Goal: Task Accomplishment & Management: Manage account settings

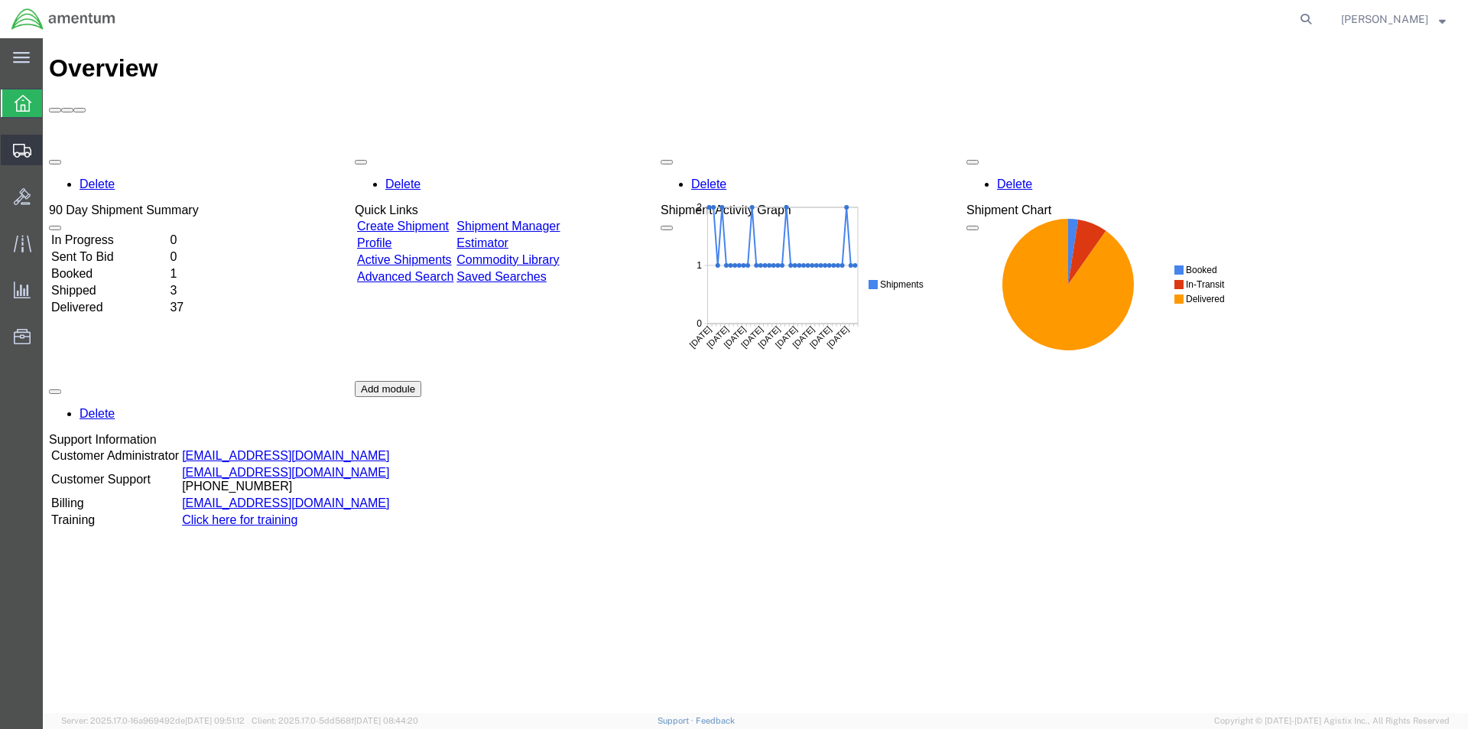
click at [18, 145] on icon at bounding box center [22, 151] width 18 height 14
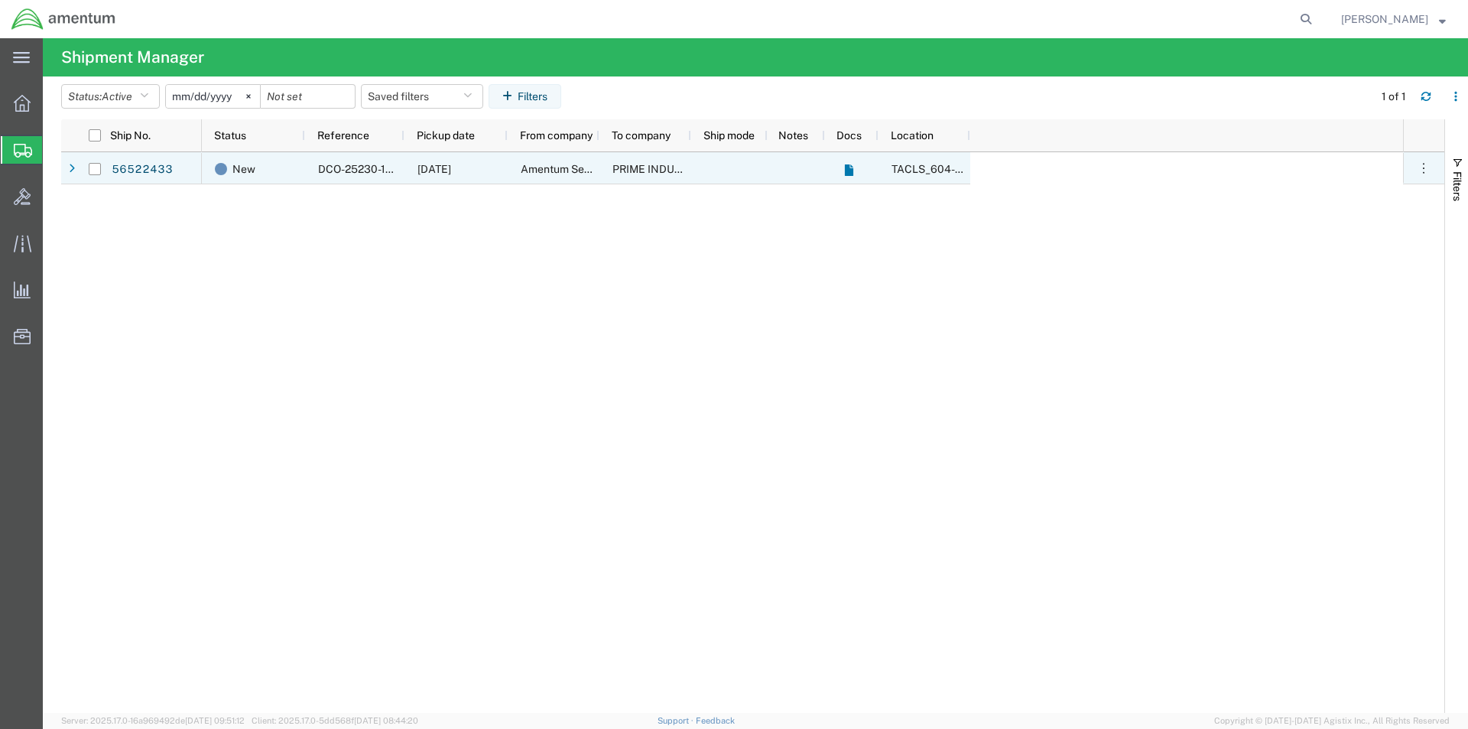
click at [351, 164] on span "DCO-25230-166954" at bounding box center [369, 169] width 102 height 12
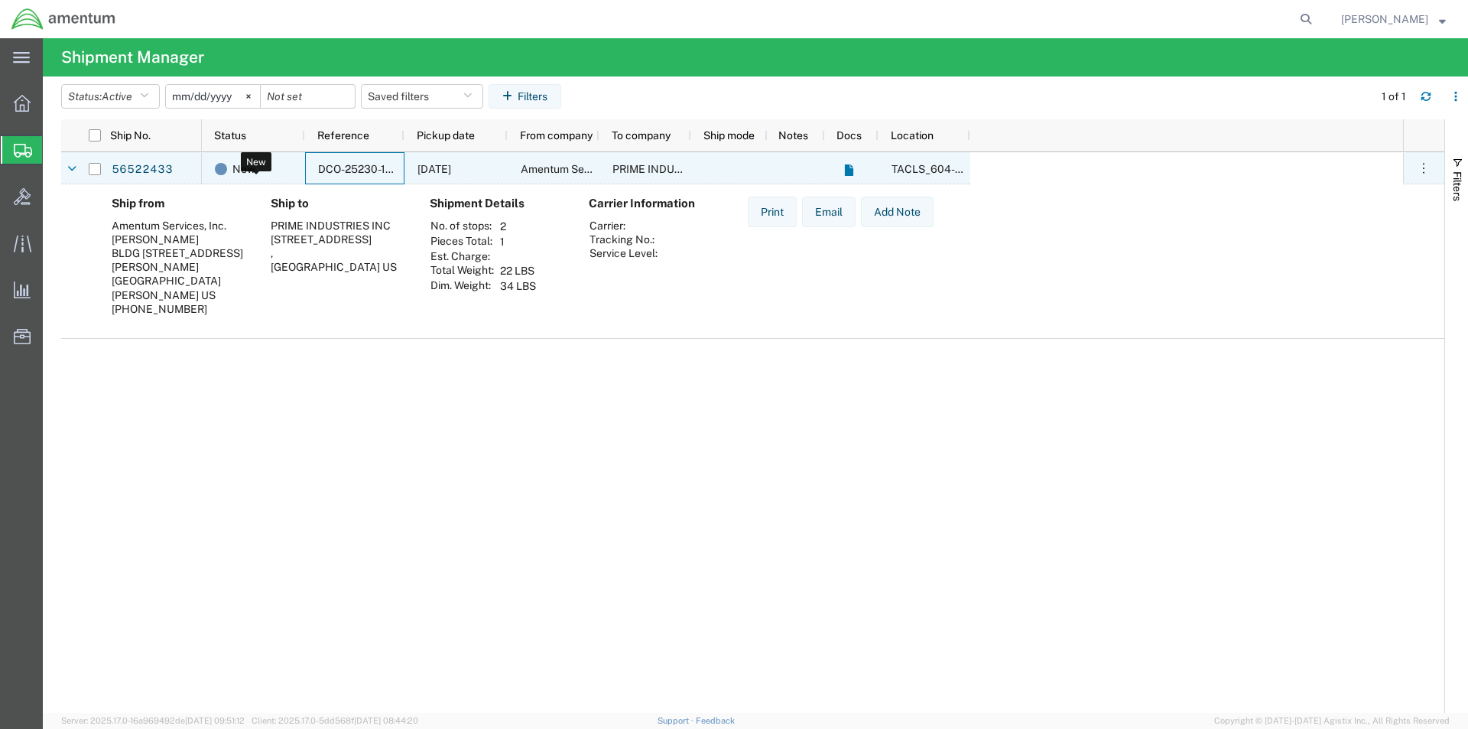
click at [223, 168] on span at bounding box center [221, 169] width 12 height 12
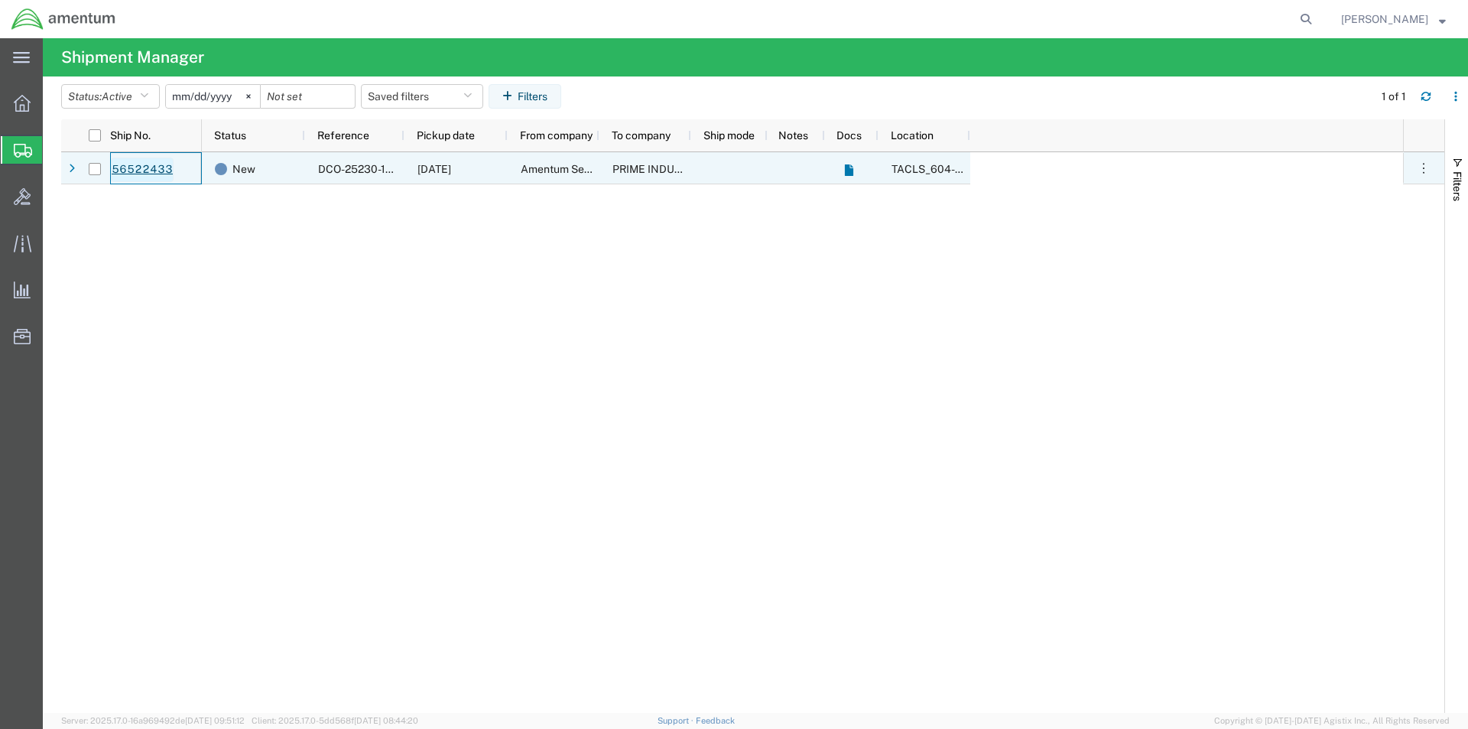
click at [148, 167] on link "56522433" at bounding box center [142, 170] width 63 height 24
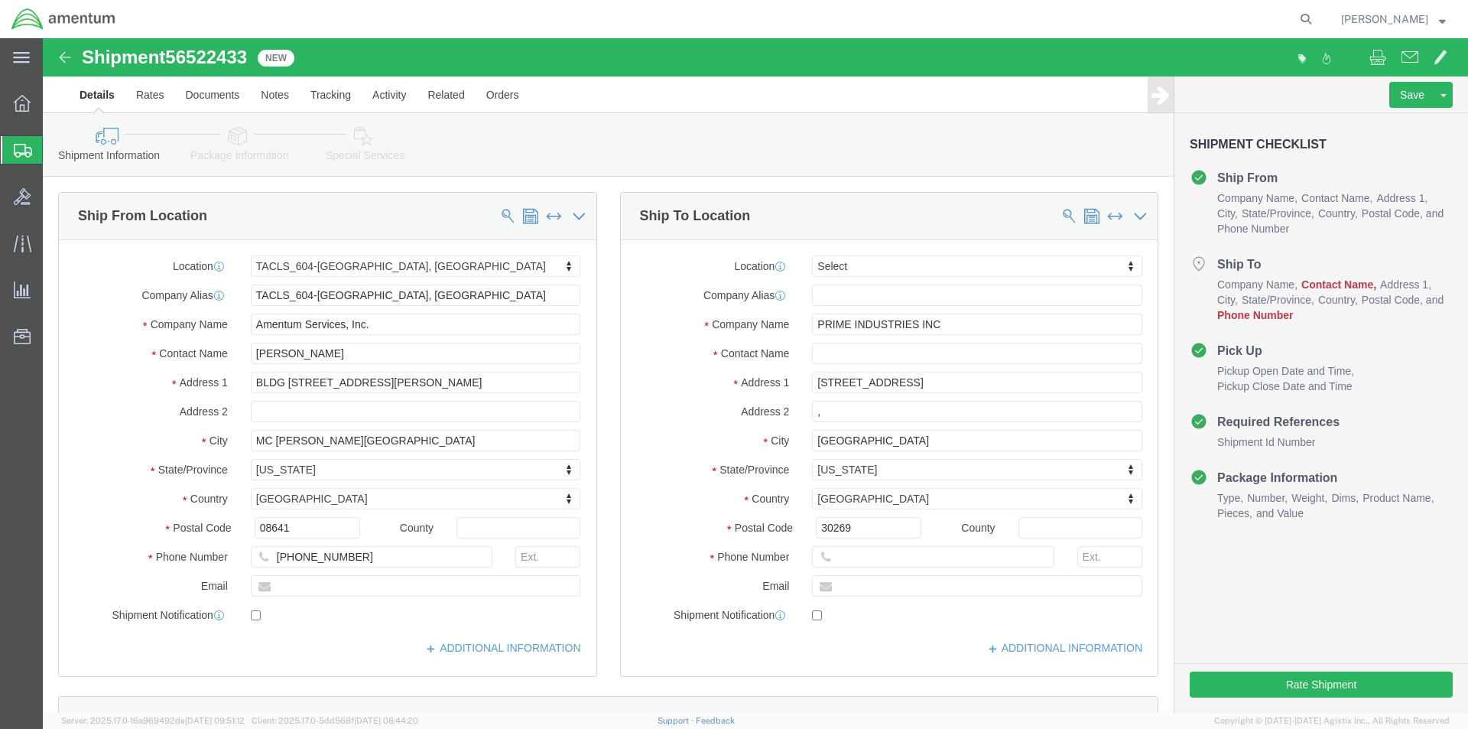
select select "42709"
select select
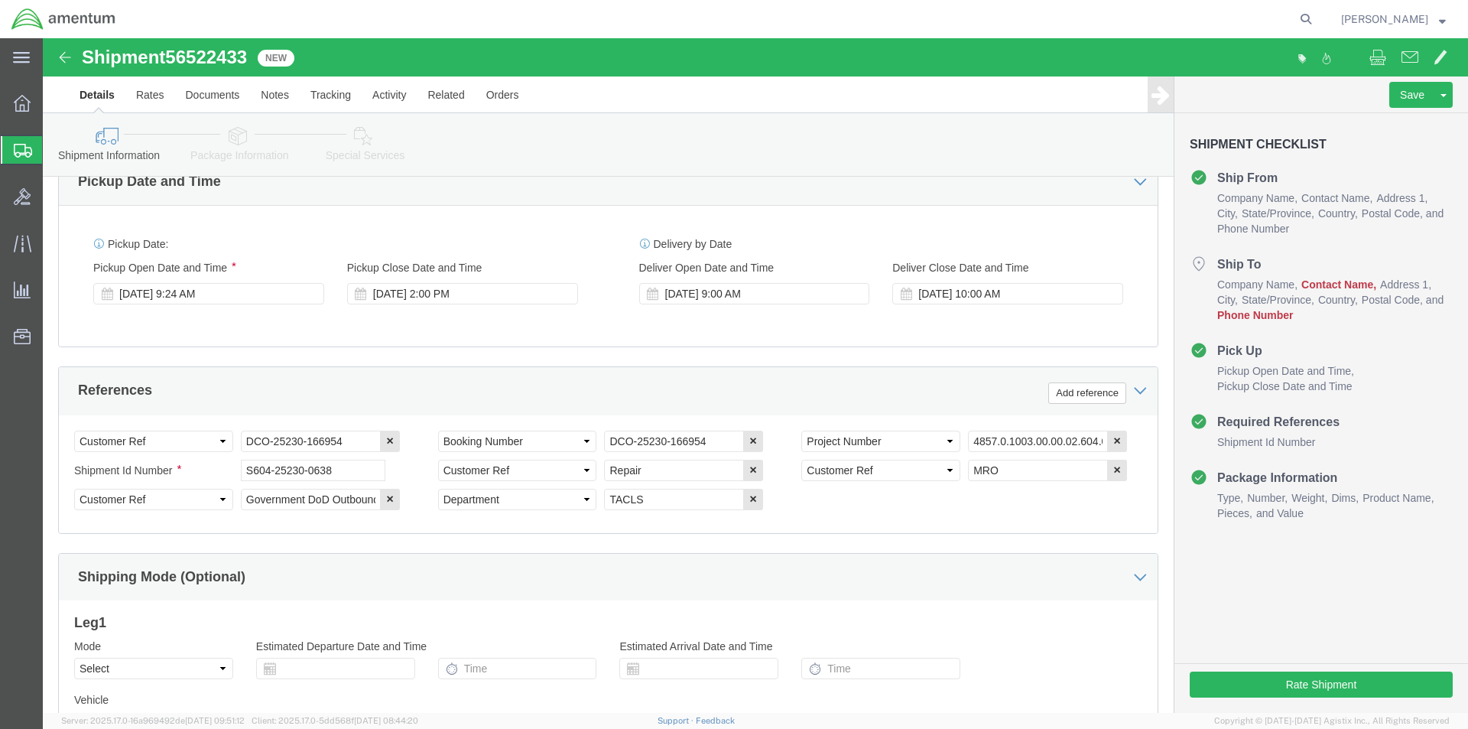
scroll to position [697, 0]
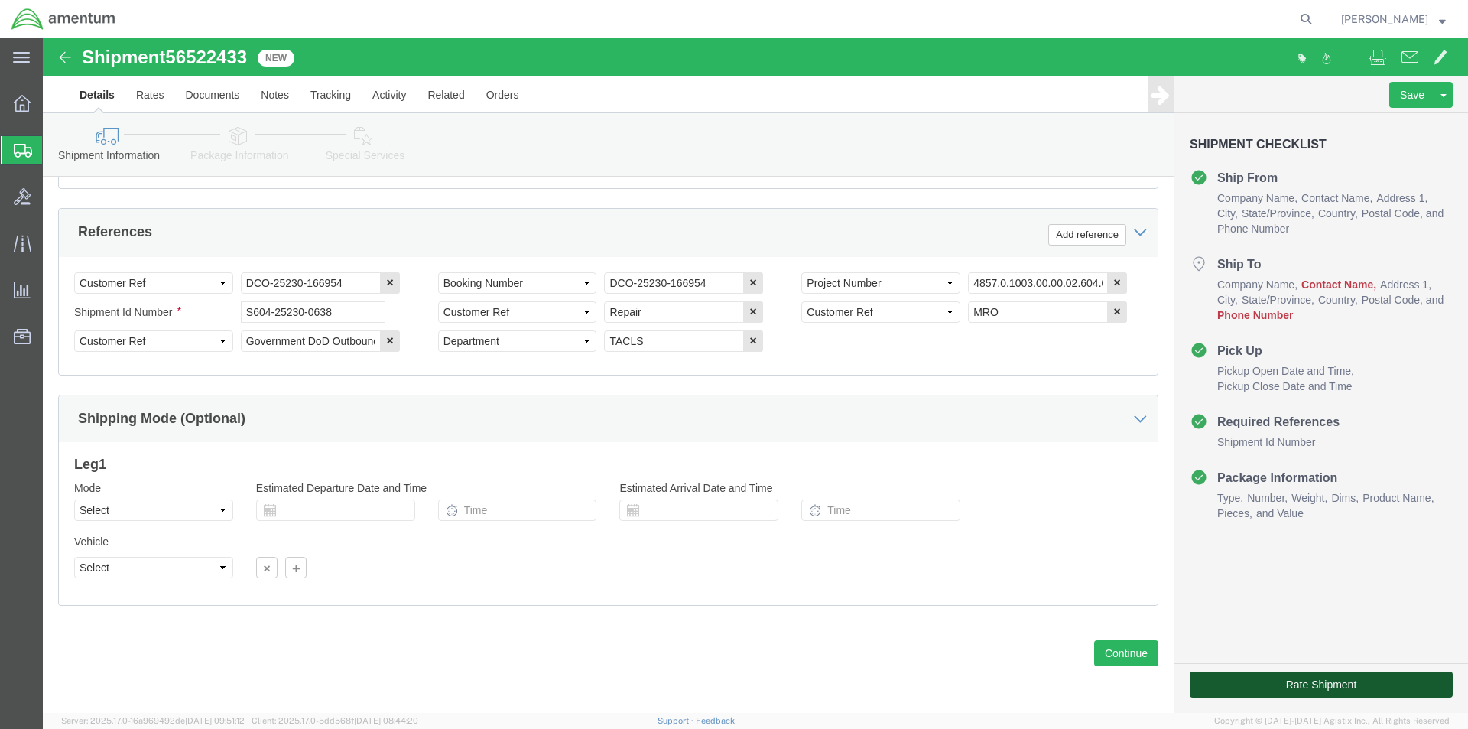
click button "Rate Shipment"
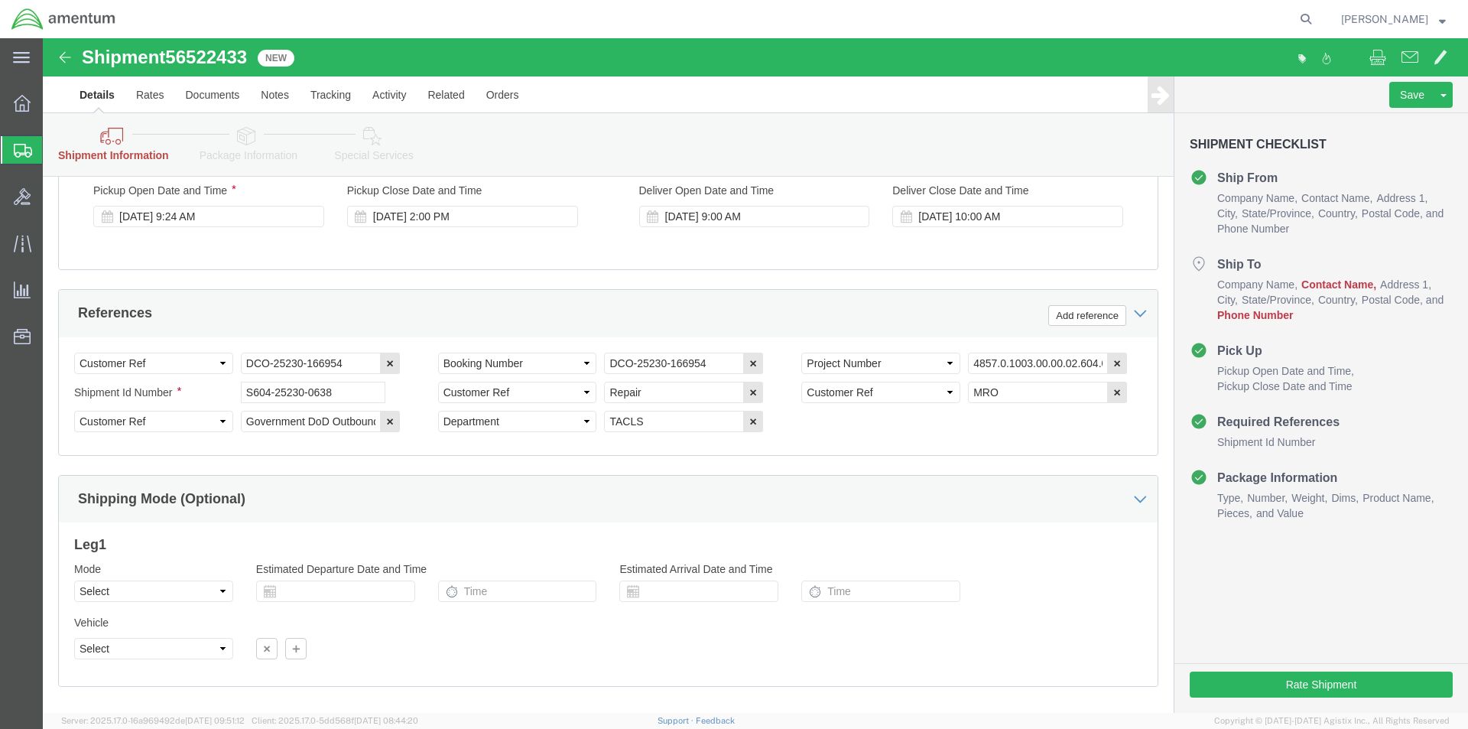
scroll to position [0, 0]
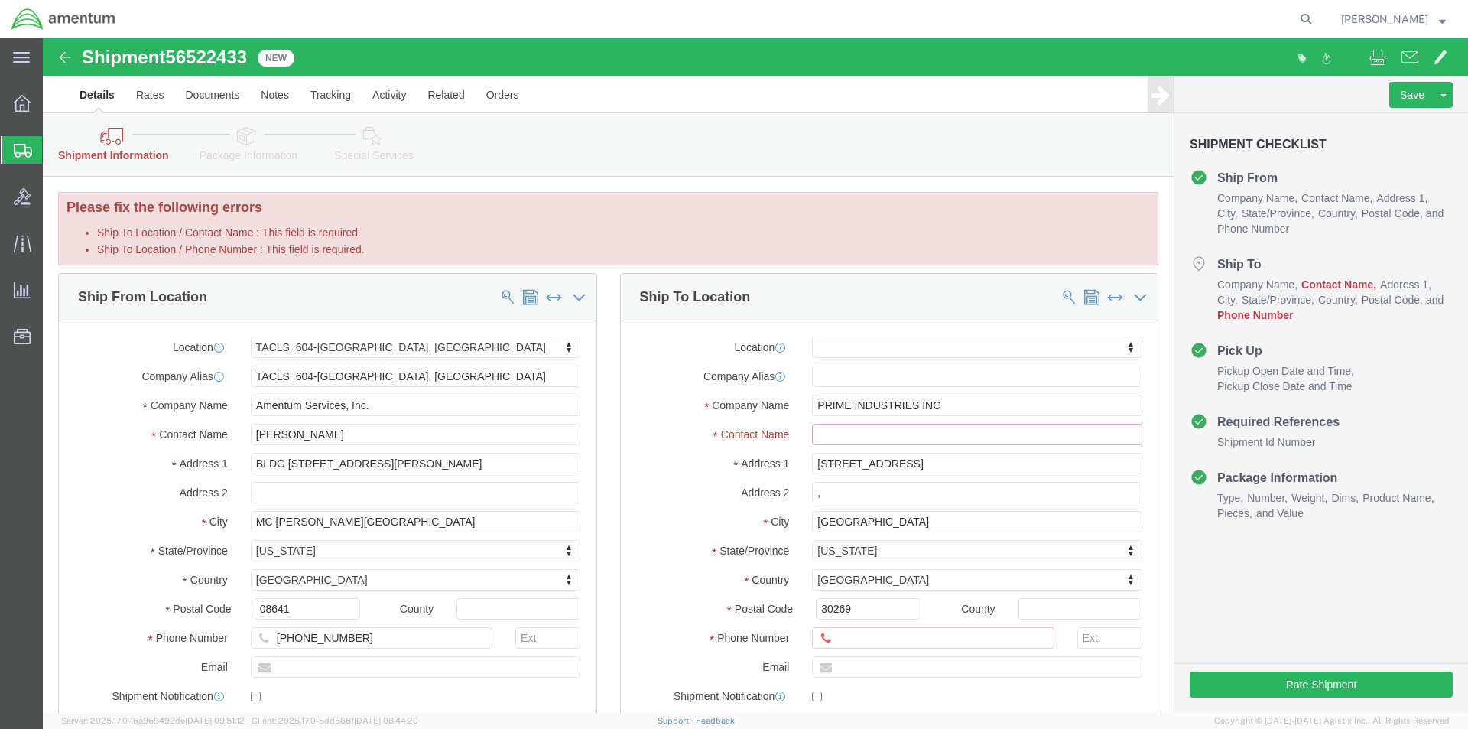
click input "Ship To Location / Contact Name : This field is required."
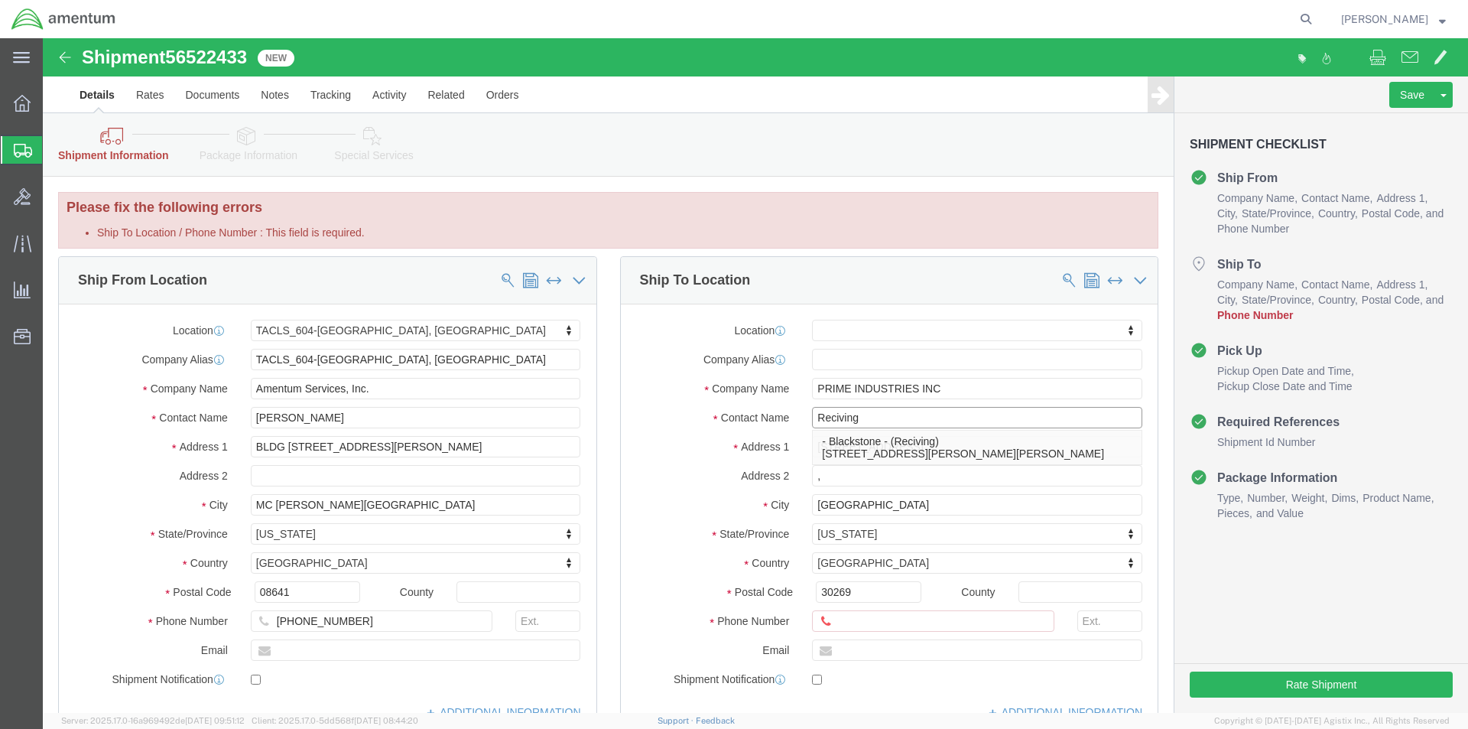
type input "Reciving"
click input "Ship To Location / Phone Number : This field is required."
paste input "[PHONE_NUMBER]"
type input "[PHONE_NUMBER]"
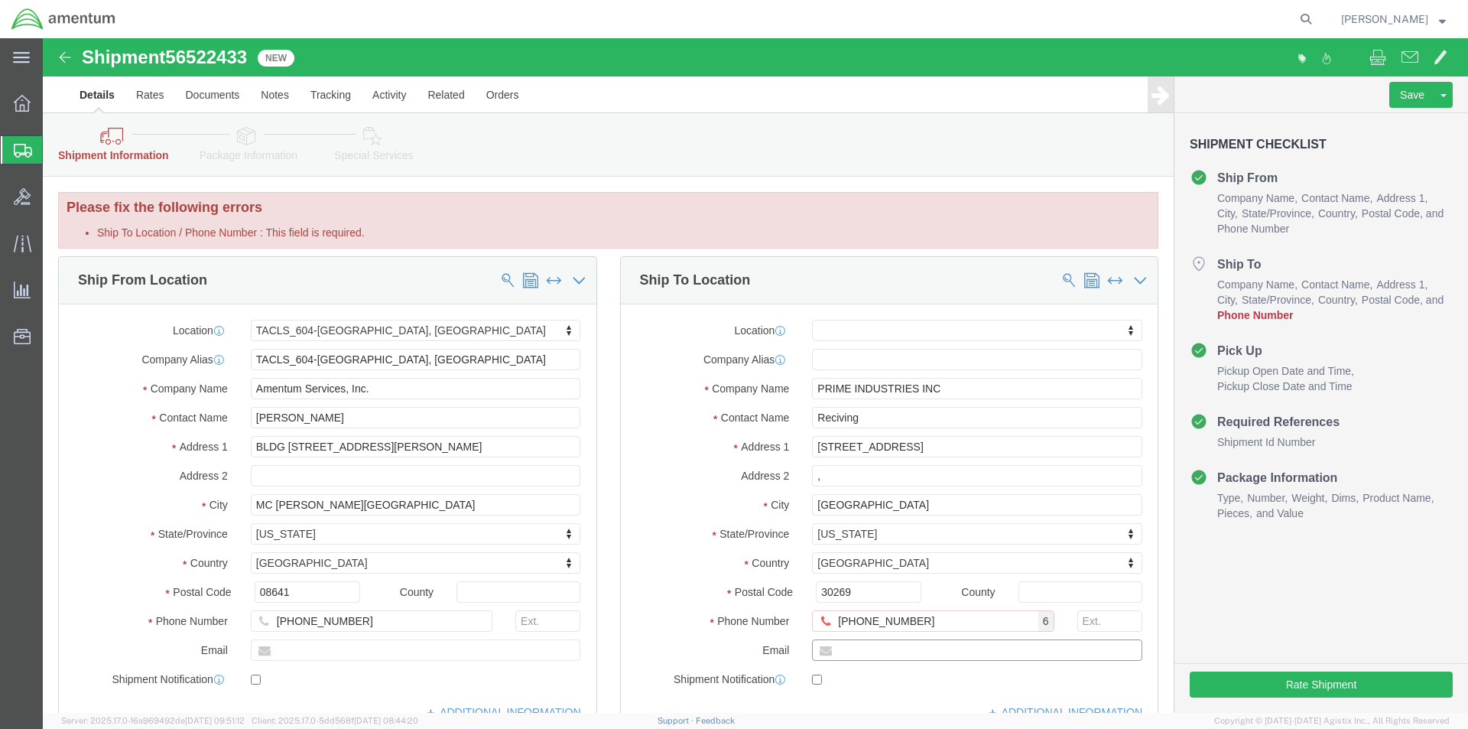
click div "Location My Profile Location [PHONE_NUMBER] [PHONE_NUMBER] [PHONE_NUMBER] [PHON…"
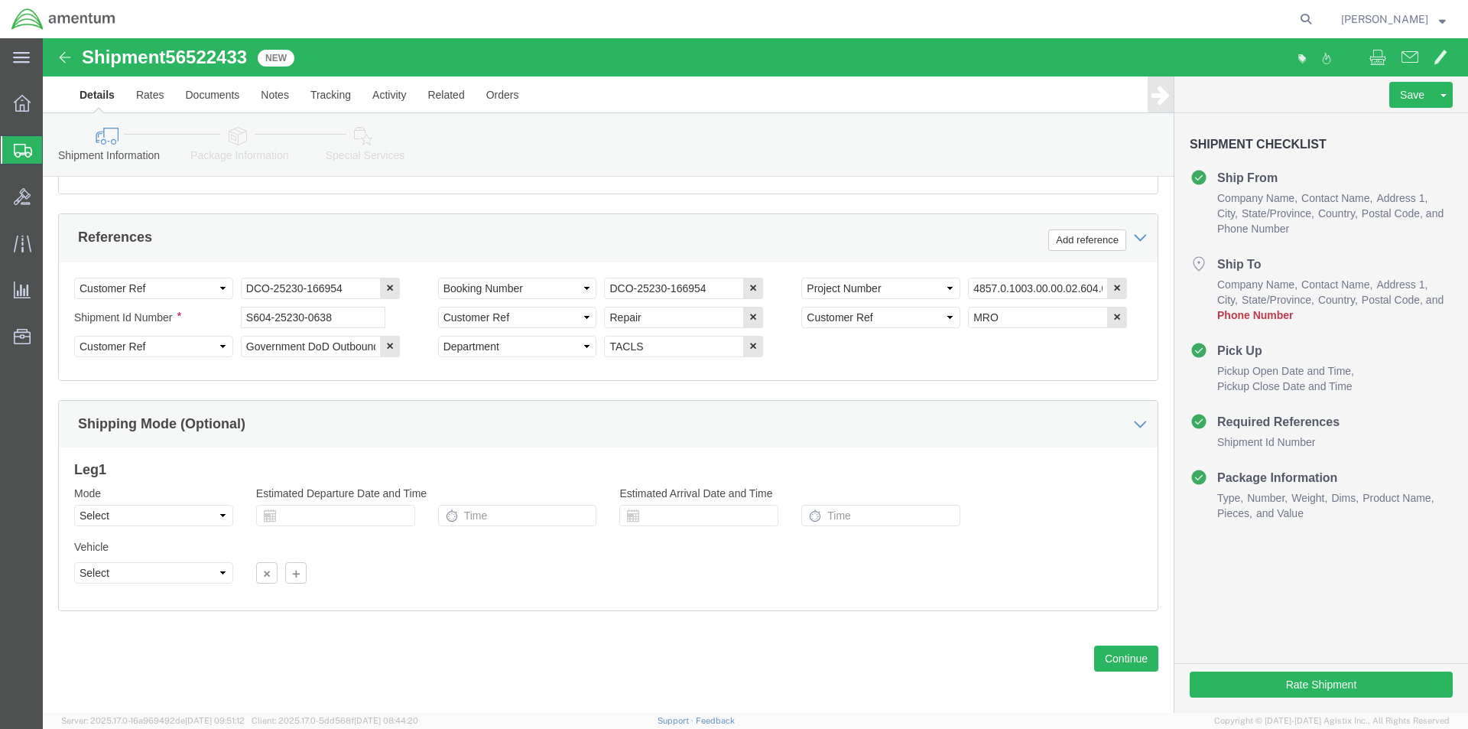
scroll to position [697, 0]
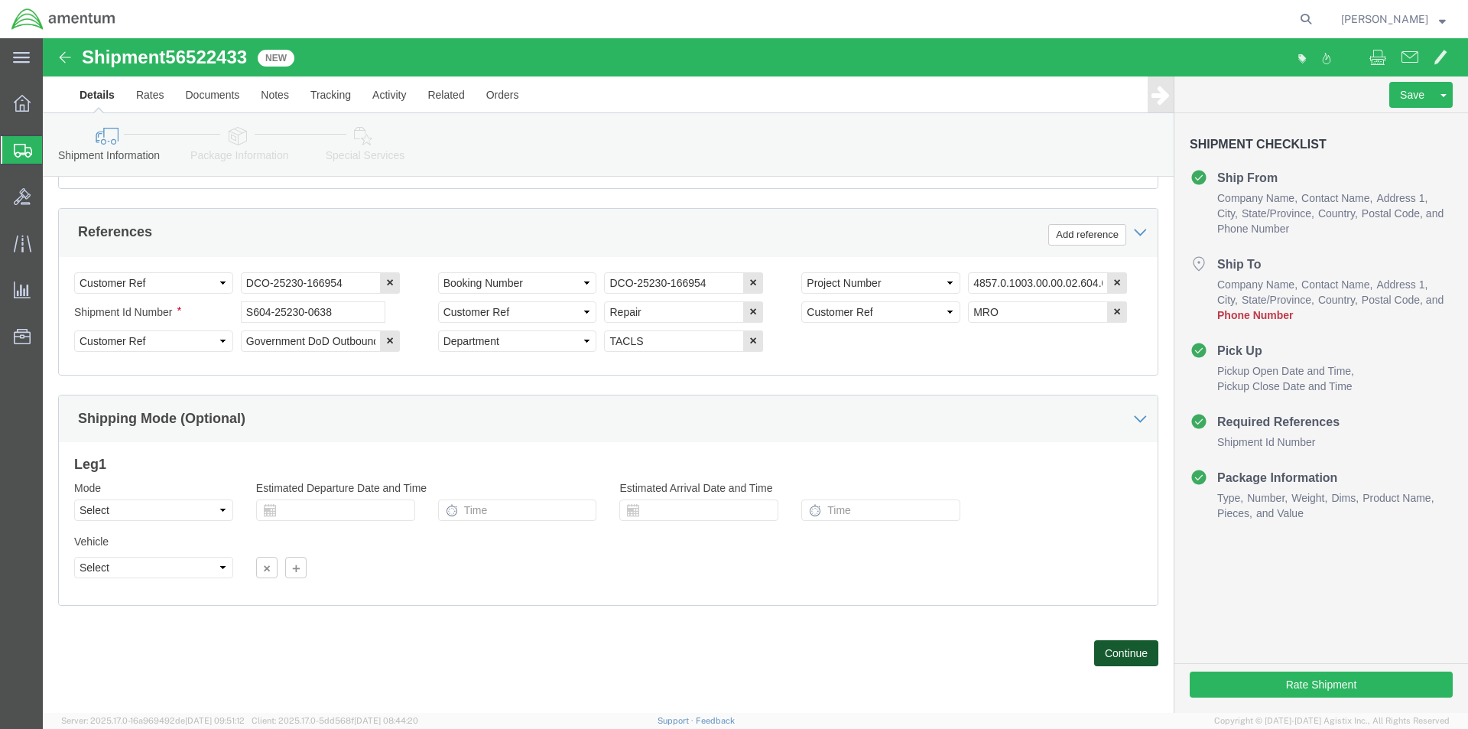
click button "Continue"
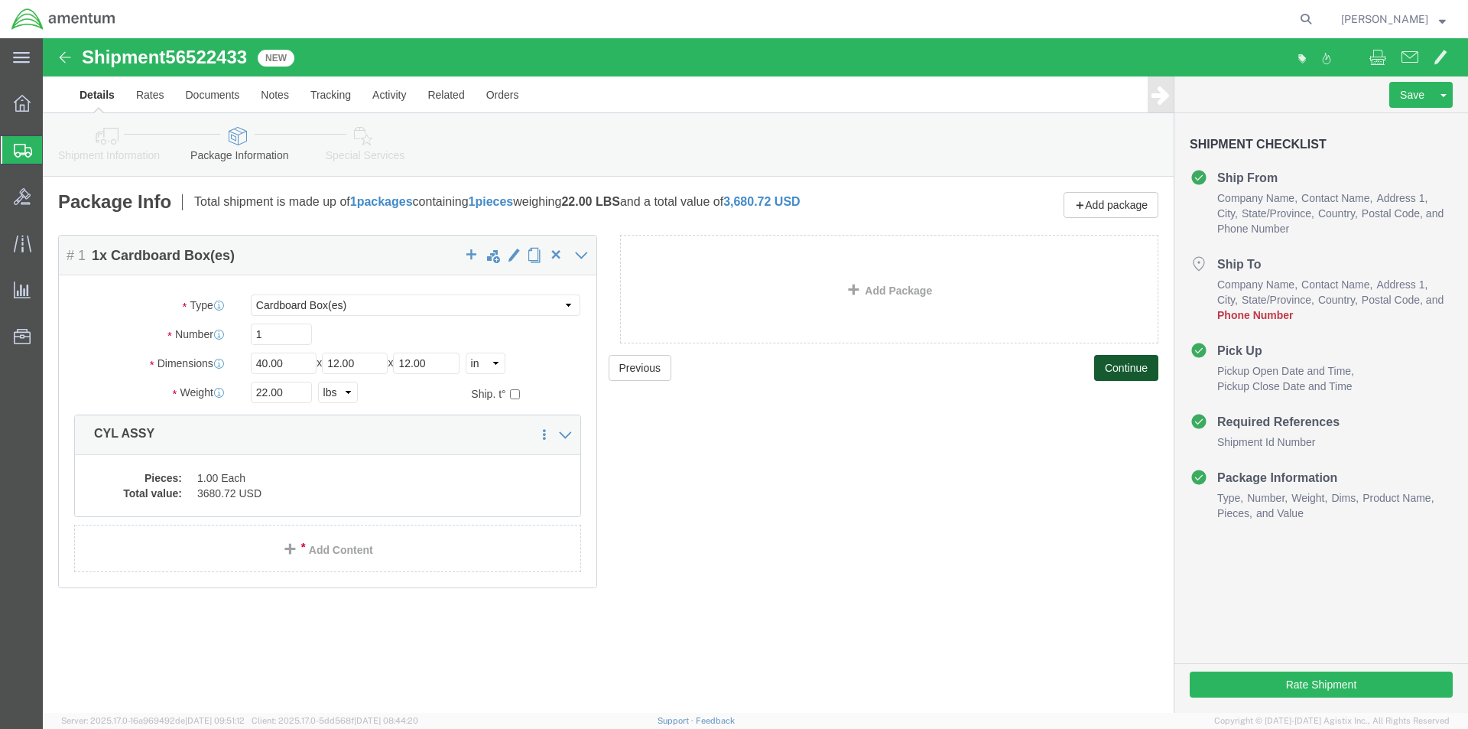
click button "Continue"
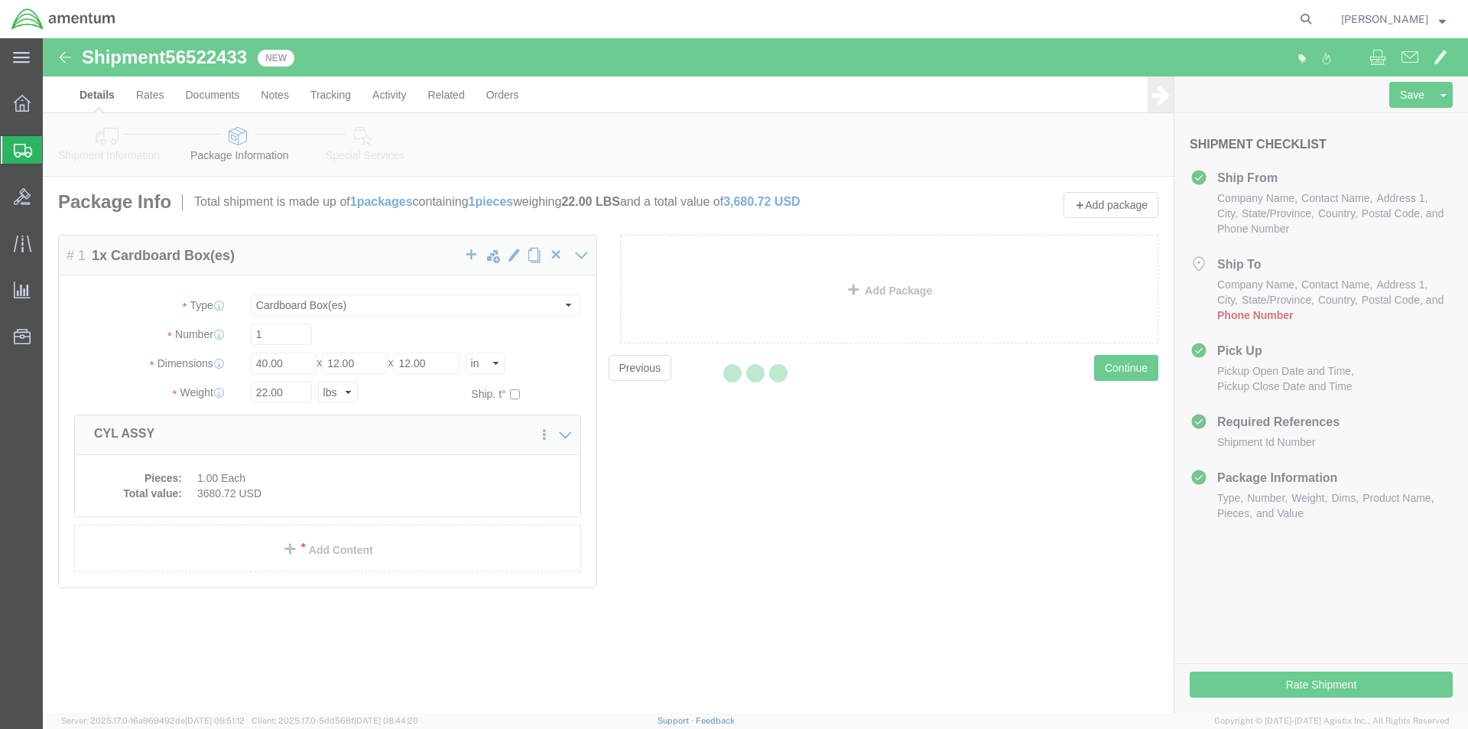
select select
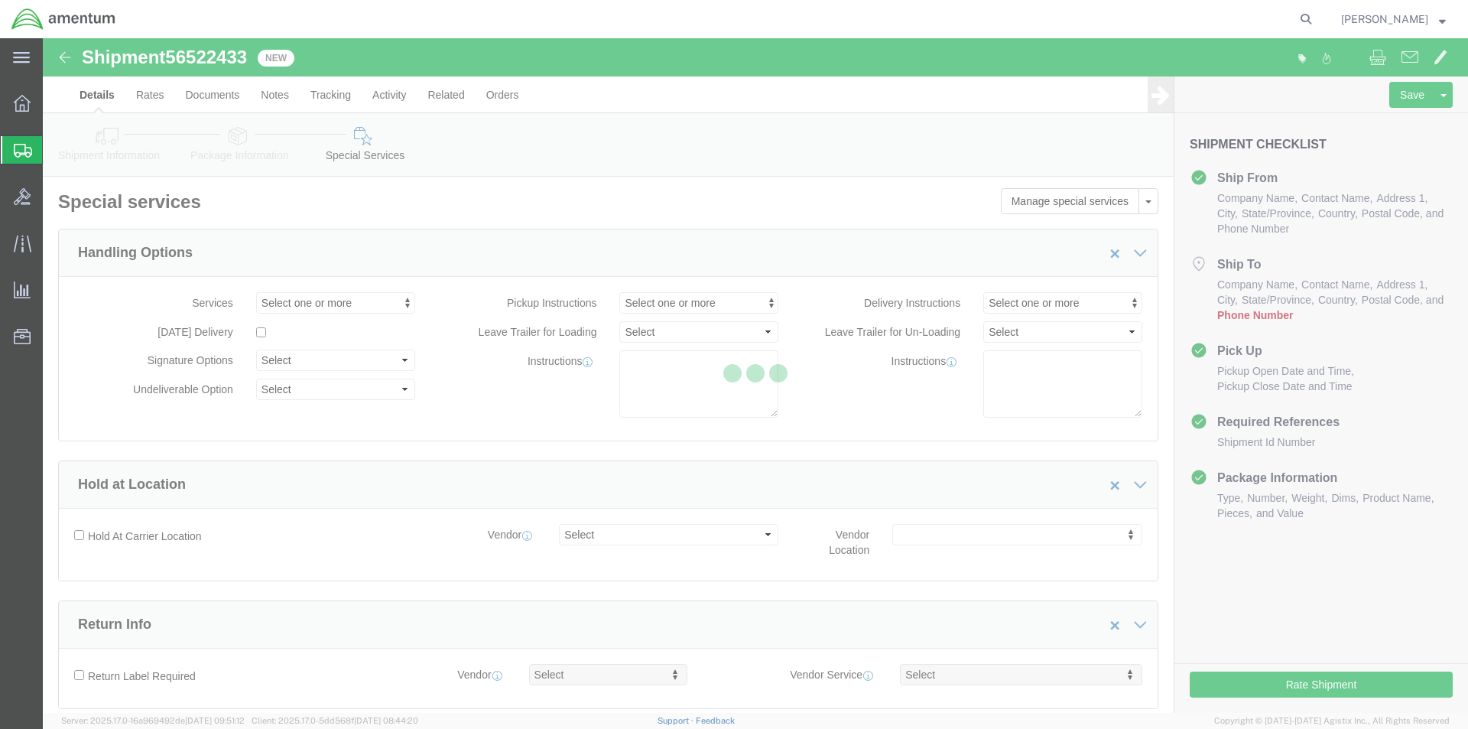
select select "DEPARTMENT"
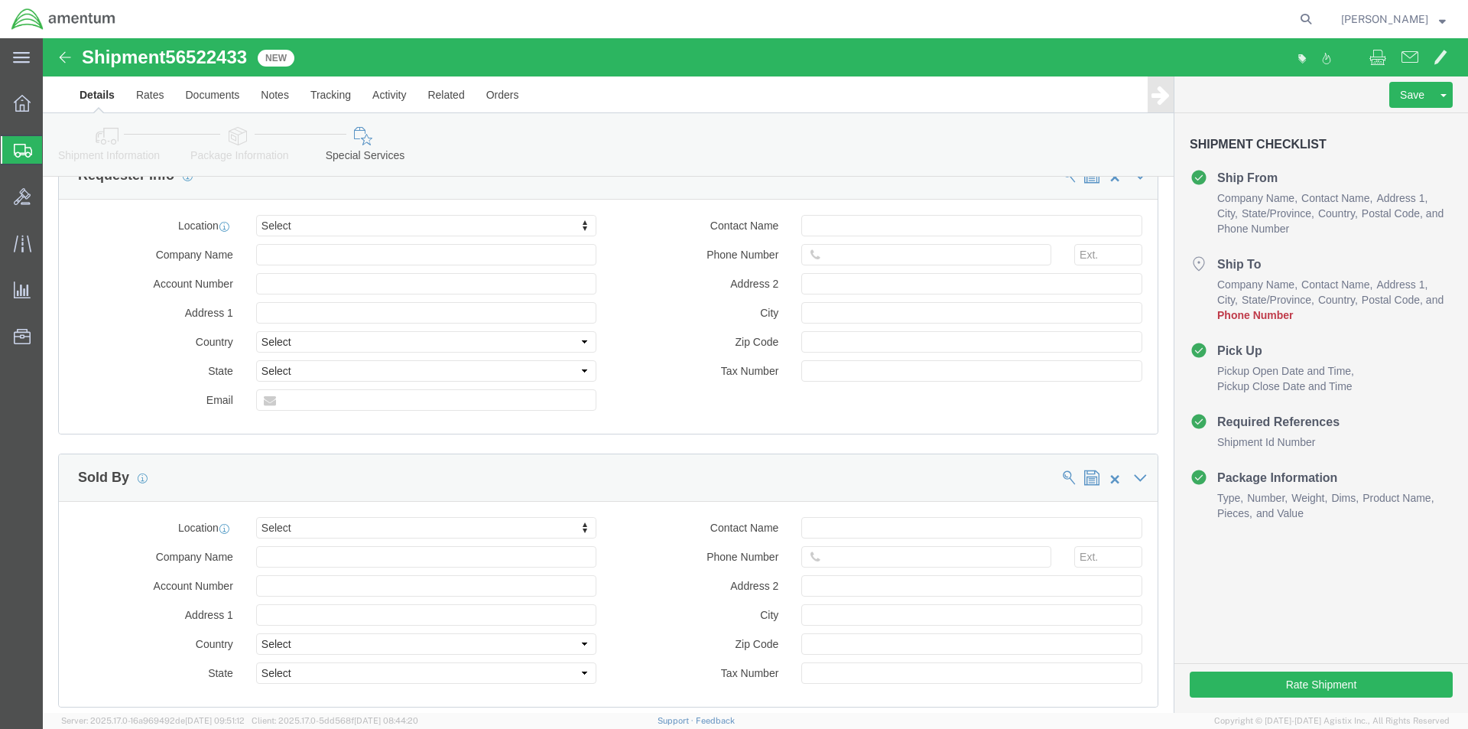
scroll to position [945, 0]
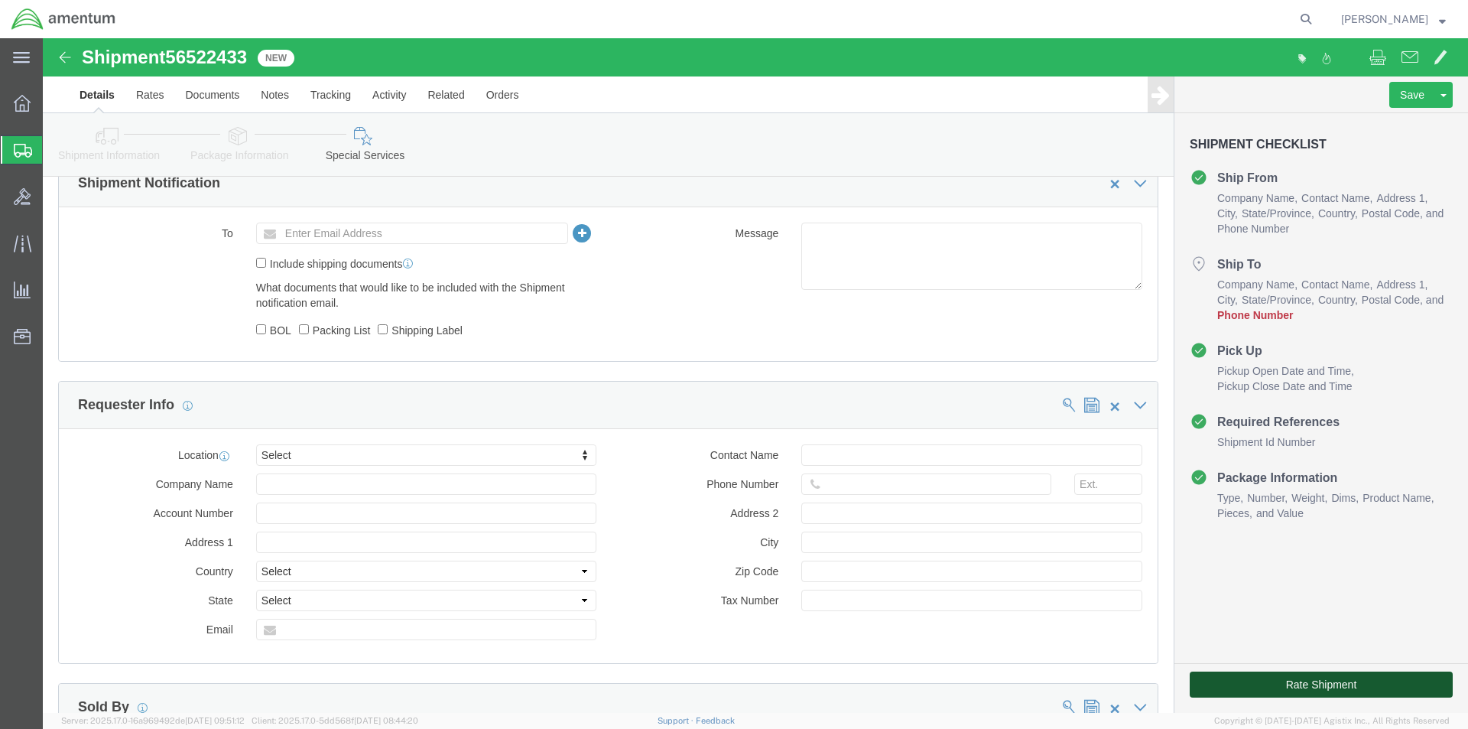
click button "Rate Shipment"
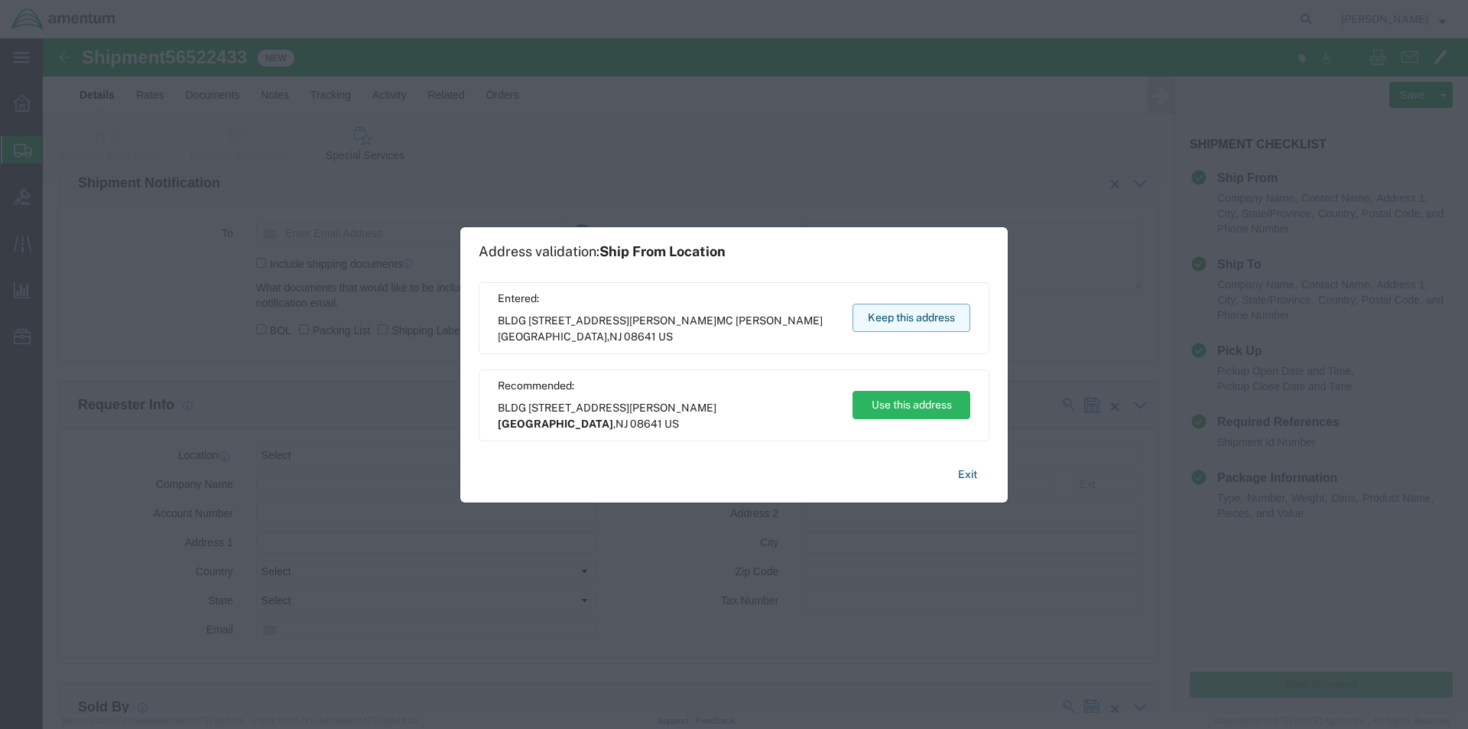
click at [894, 319] on button "Keep this address" at bounding box center [912, 318] width 118 height 28
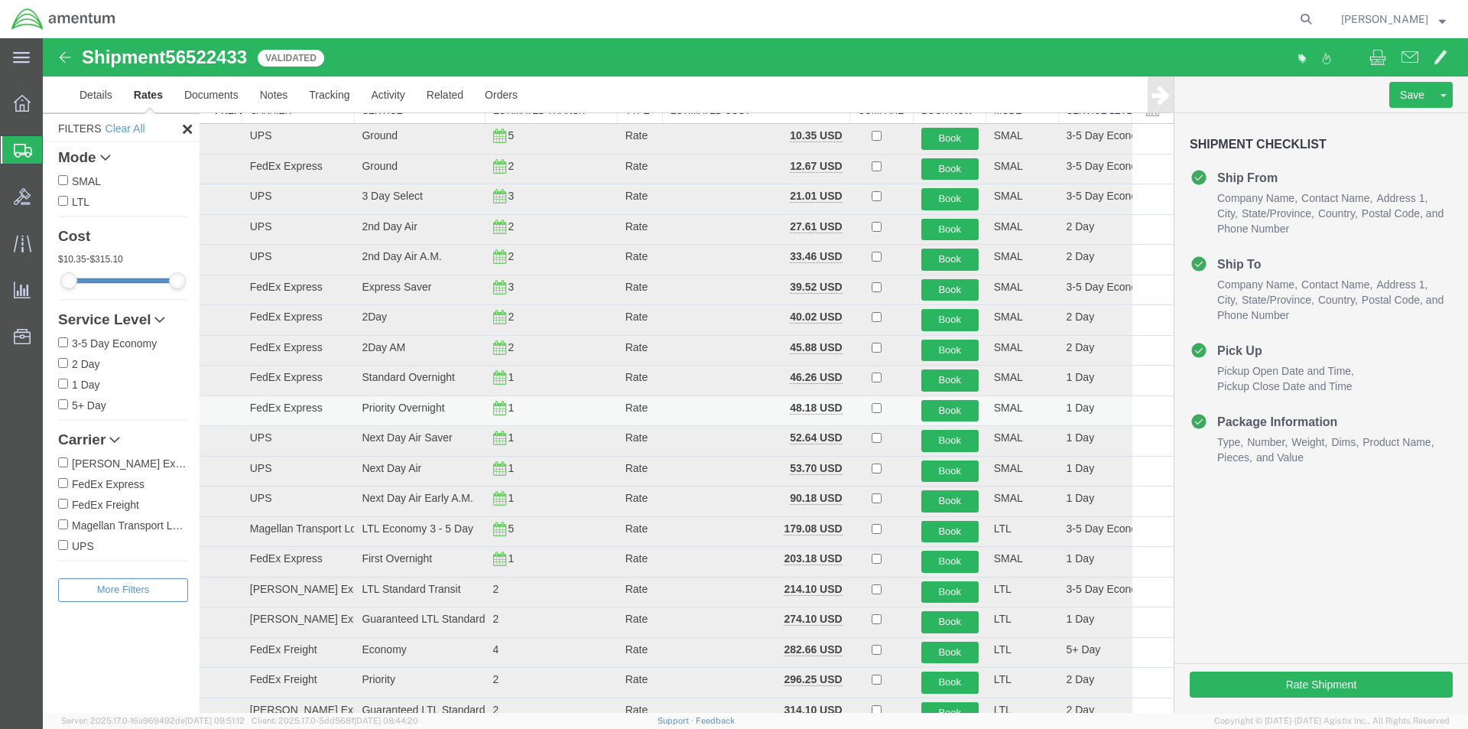
scroll to position [0, 0]
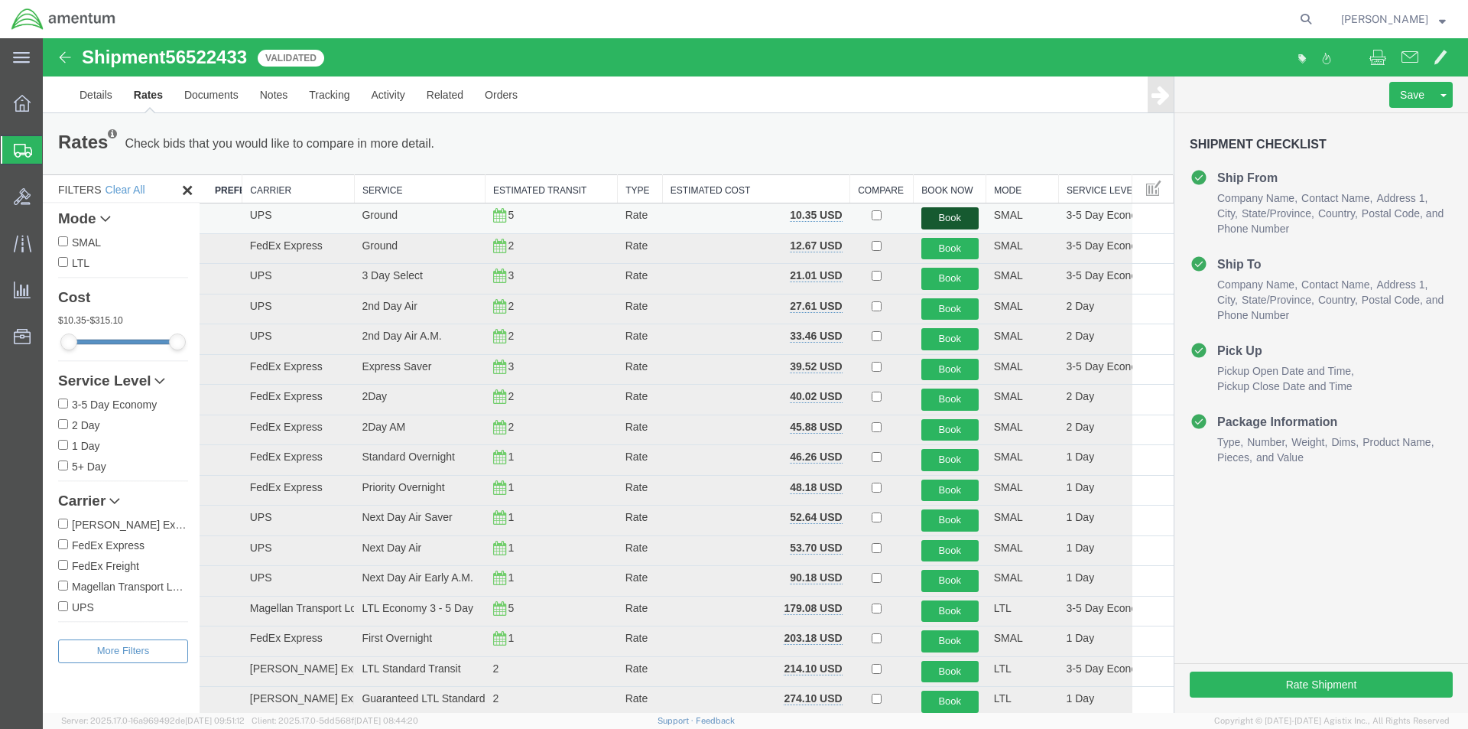
click at [941, 214] on button "Book" at bounding box center [950, 218] width 57 height 22
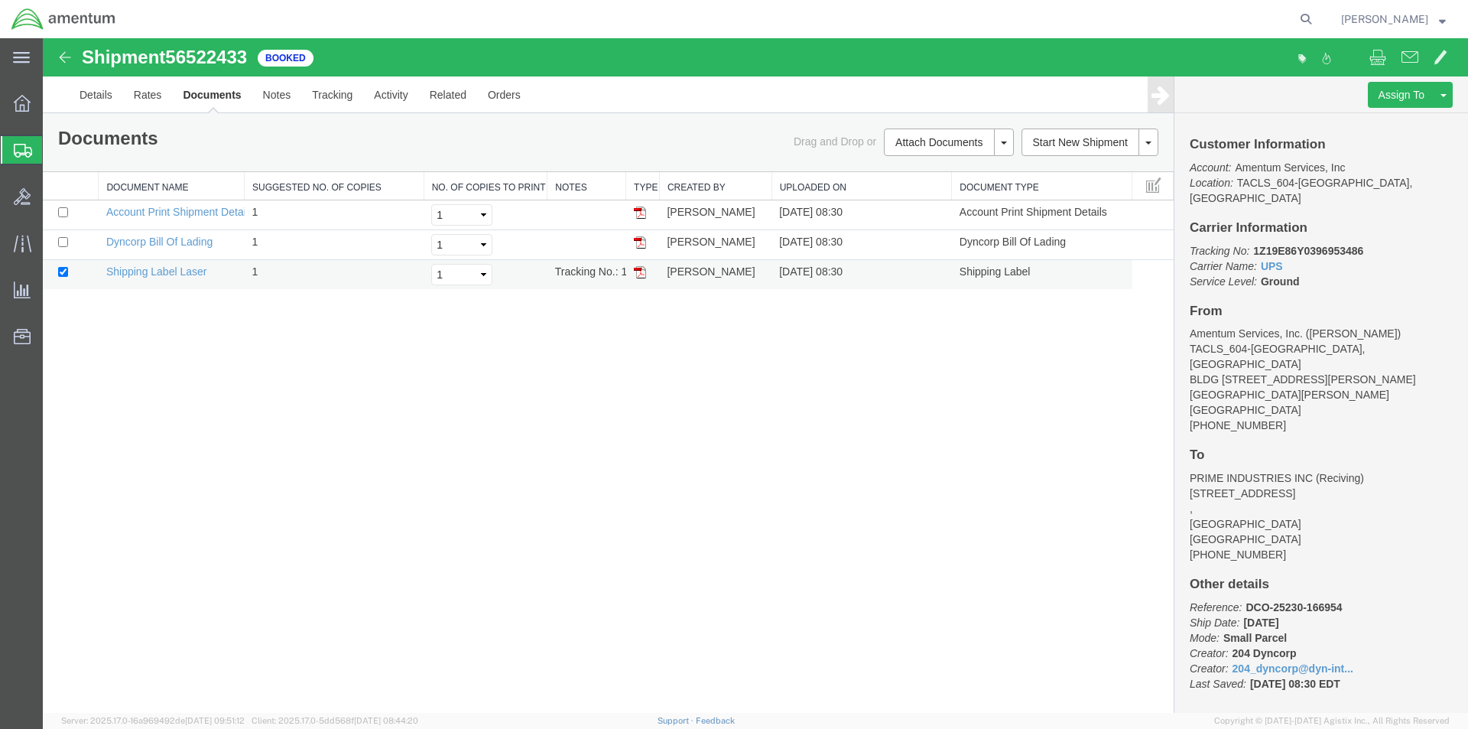
click at [644, 272] on img at bounding box center [640, 272] width 12 height 12
click at [637, 215] on img at bounding box center [640, 213] width 12 height 12
click at [641, 240] on img at bounding box center [640, 242] width 12 height 12
click at [642, 240] on img at bounding box center [640, 242] width 12 height 12
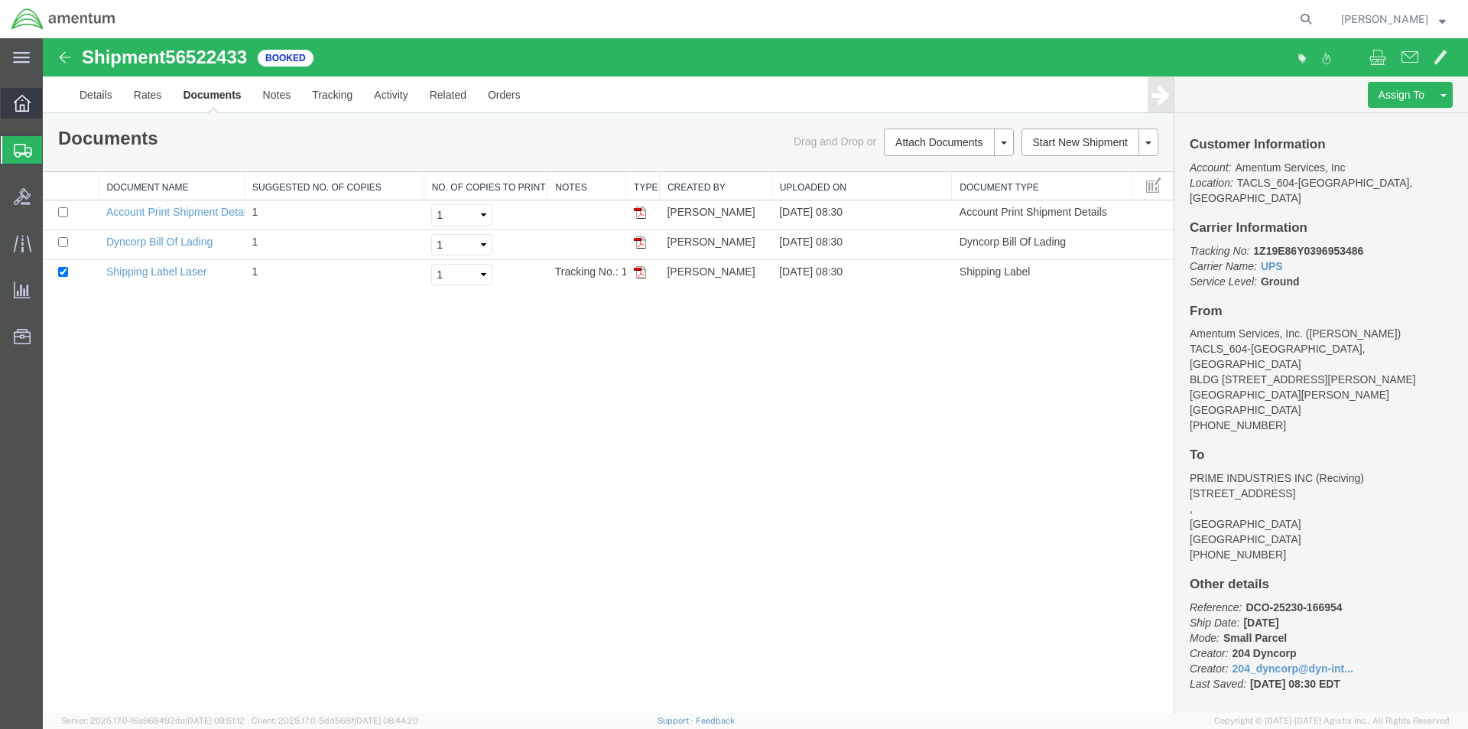
click at [18, 105] on icon at bounding box center [22, 103] width 17 height 17
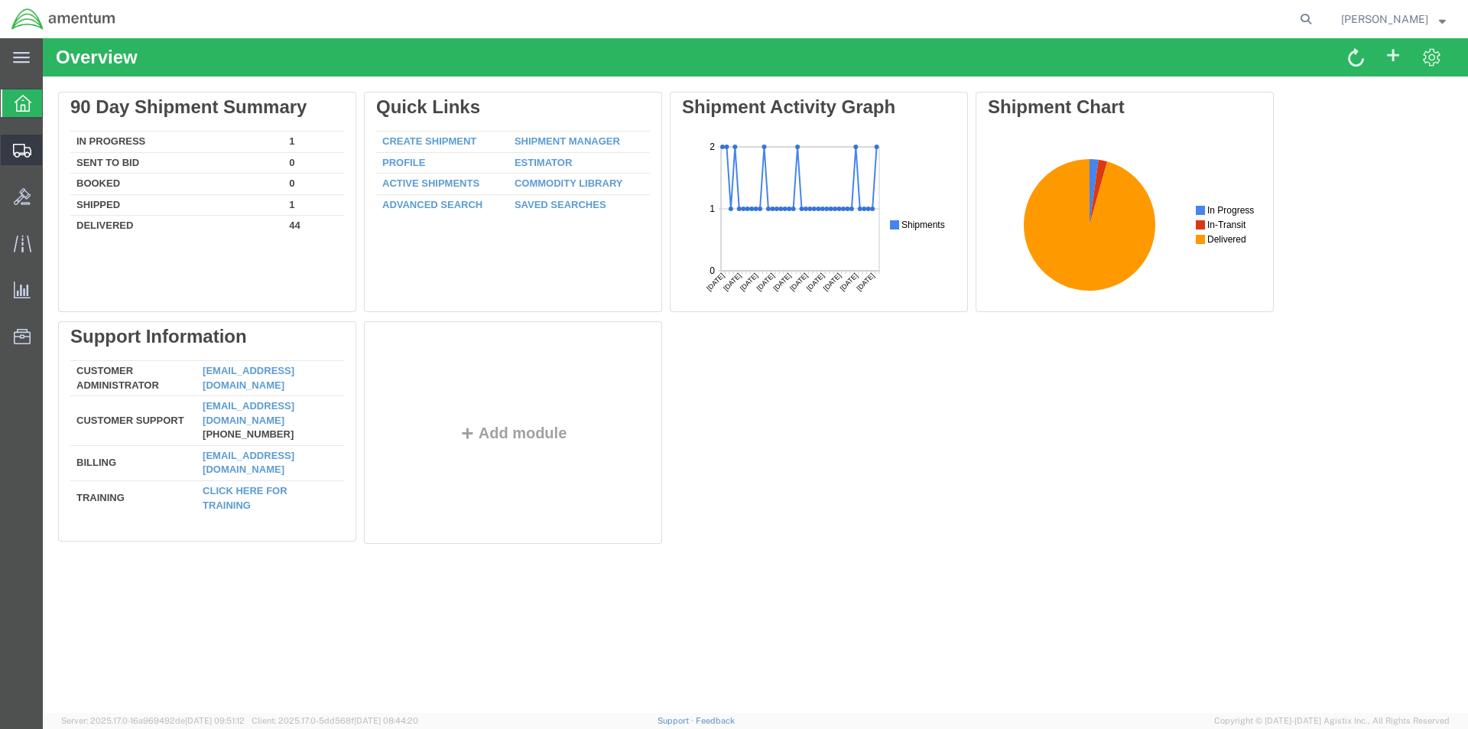
click at [25, 144] on icon at bounding box center [22, 151] width 18 height 14
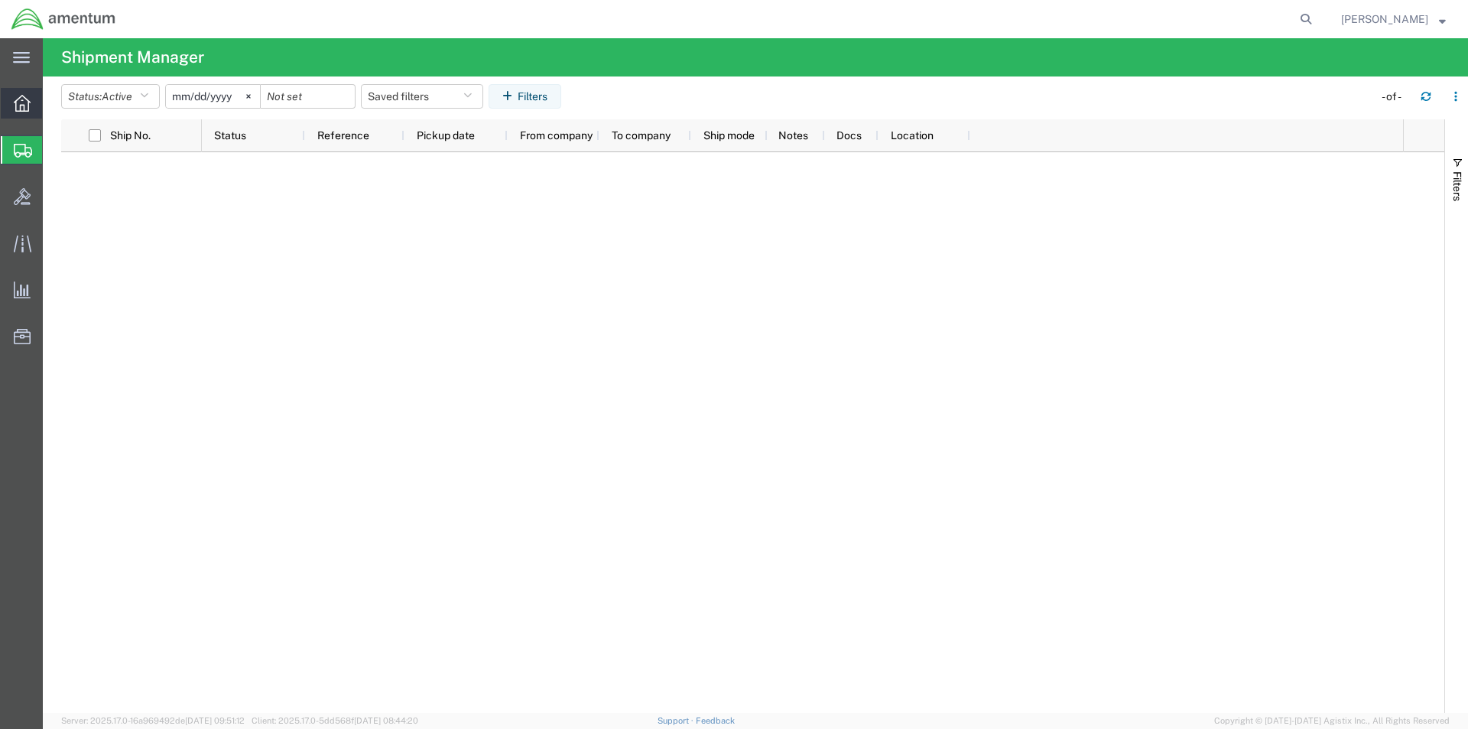
click at [18, 103] on icon at bounding box center [22, 103] width 17 height 17
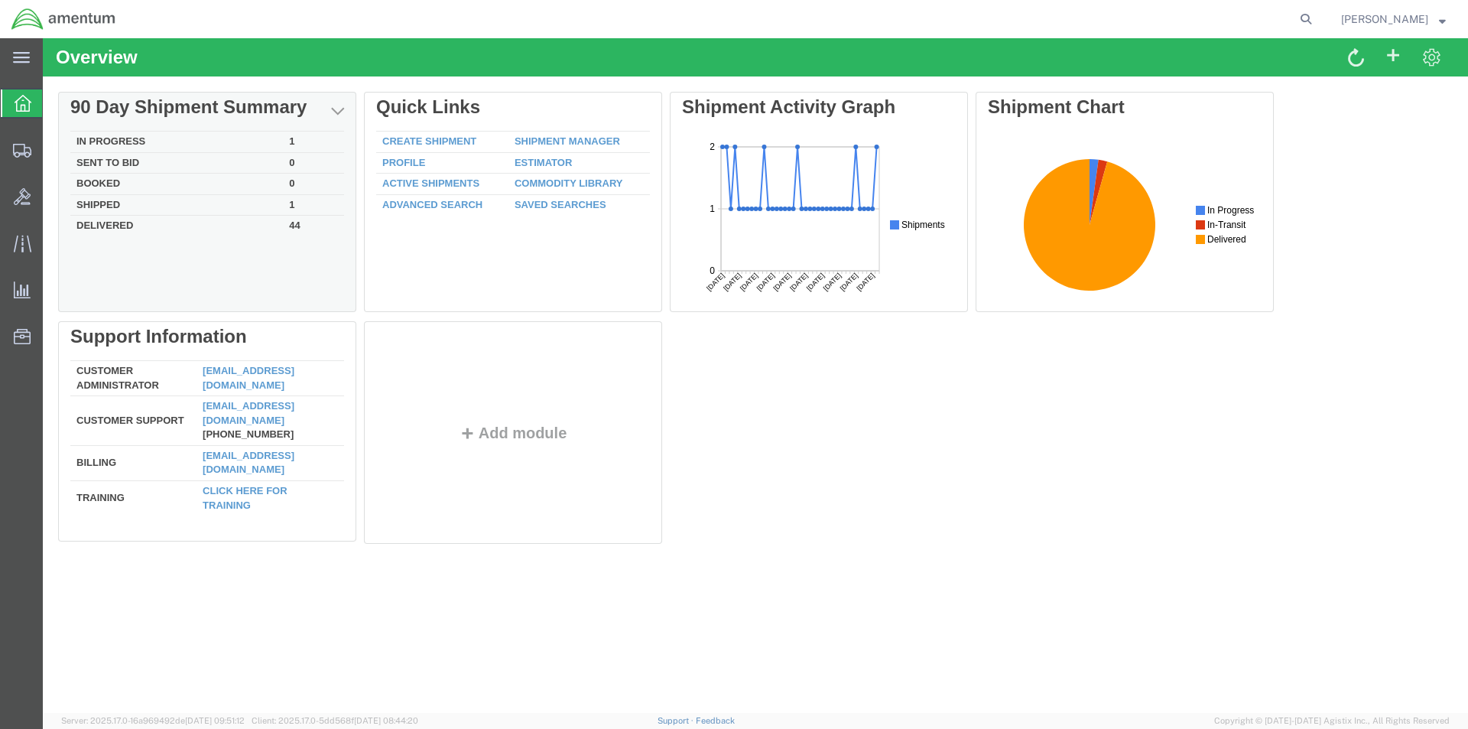
click at [126, 138] on td "In Progress" at bounding box center [176, 142] width 213 height 21
